Goal: Check status

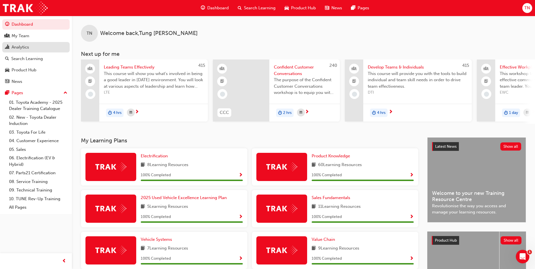
click at [21, 49] on div "Analytics" at bounding box center [20, 47] width 17 height 6
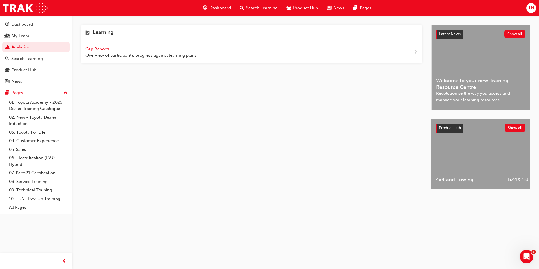
click at [93, 49] on span "Gap Reports" at bounding box center [97, 49] width 25 height 5
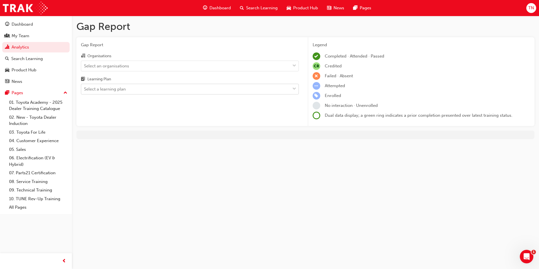
click at [144, 90] on div "Select a learning plan" at bounding box center [185, 89] width 209 height 10
click at [85, 90] on input "Learning Plan Select a learning plan" at bounding box center [84, 89] width 1 height 5
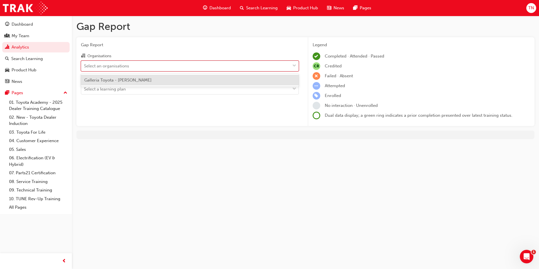
click at [146, 68] on div "Select an organisations" at bounding box center [185, 66] width 209 height 10
click at [85, 68] on input "Organisations option Galleria Toyota - [PERSON_NAME] focused, 1 of 1. 1 result …" at bounding box center [84, 65] width 1 height 5
click at [138, 83] on div "Galleria Toyota - [PERSON_NAME]" at bounding box center [190, 80] width 218 height 11
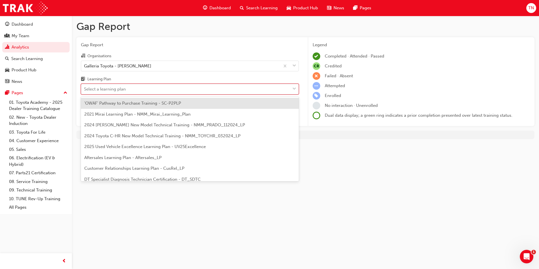
click at [139, 88] on div "Select a learning plan" at bounding box center [185, 89] width 209 height 10
click at [85, 88] on input "Learning Plan option 'OWAF' Pathway to Purchase Training - SC-P2PLP focused, 1 …" at bounding box center [84, 89] width 1 height 5
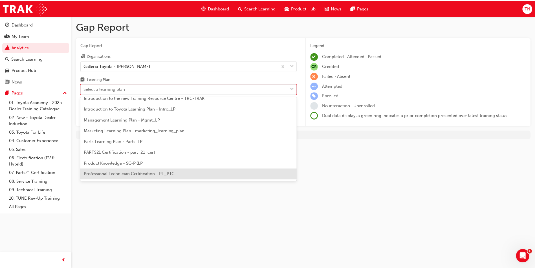
scroll to position [141, 0]
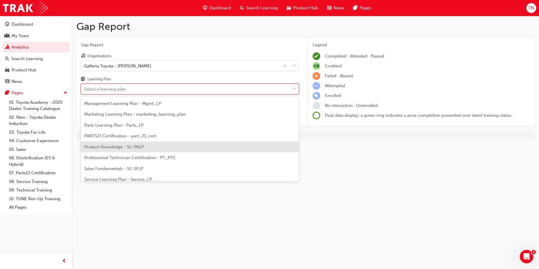
click at [132, 149] on span "Product Knowledge - SC-PKLP" at bounding box center [114, 146] width 60 height 5
